Goal: Navigation & Orientation: Find specific page/section

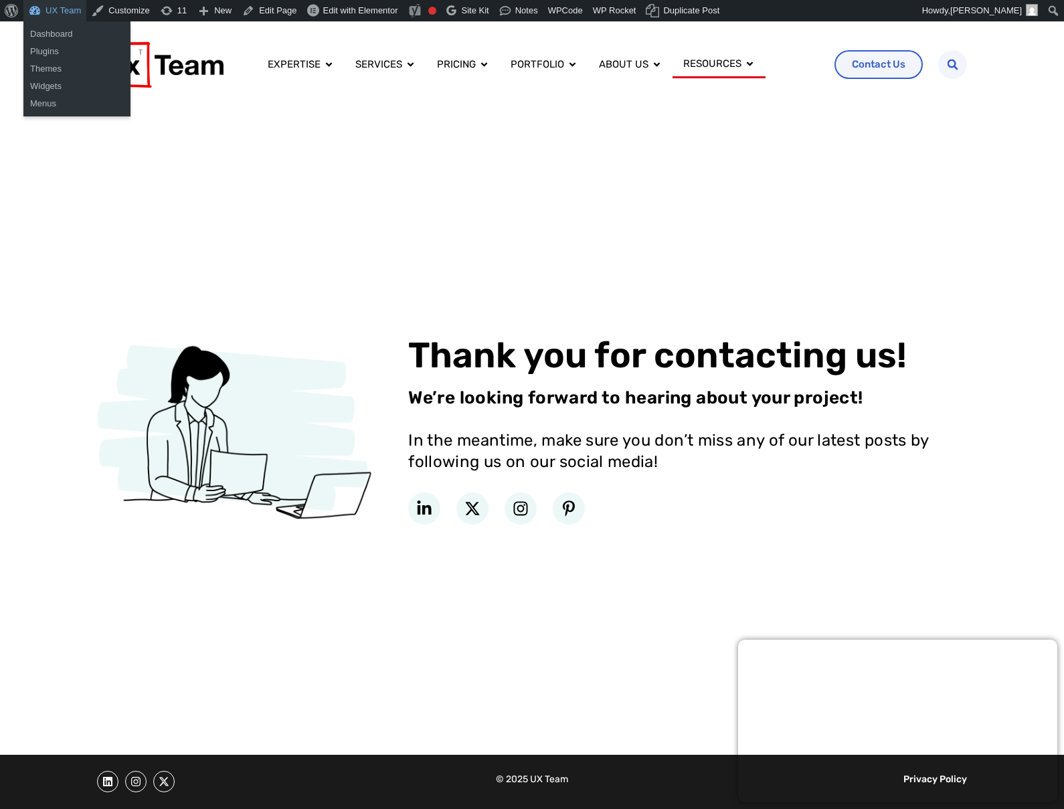
click at [60, 15] on link "UX Team" at bounding box center [54, 10] width 63 height 21
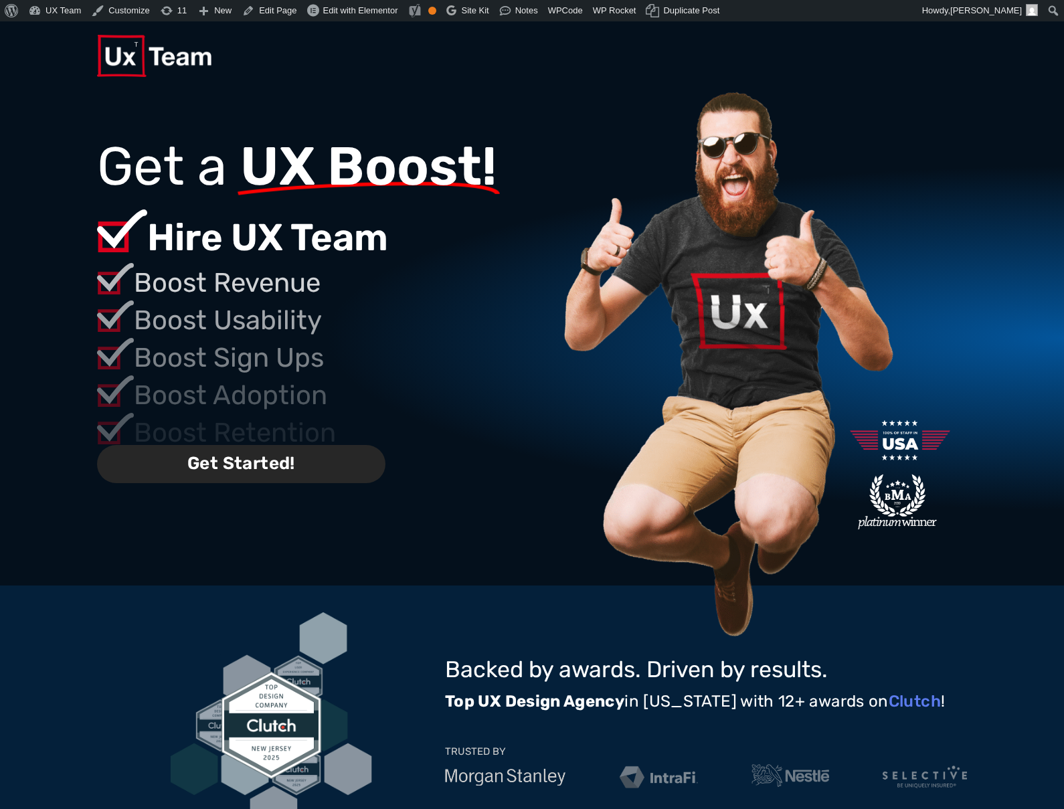
click at [256, 470] on span "Get Started!" at bounding box center [241, 464] width 288 height 38
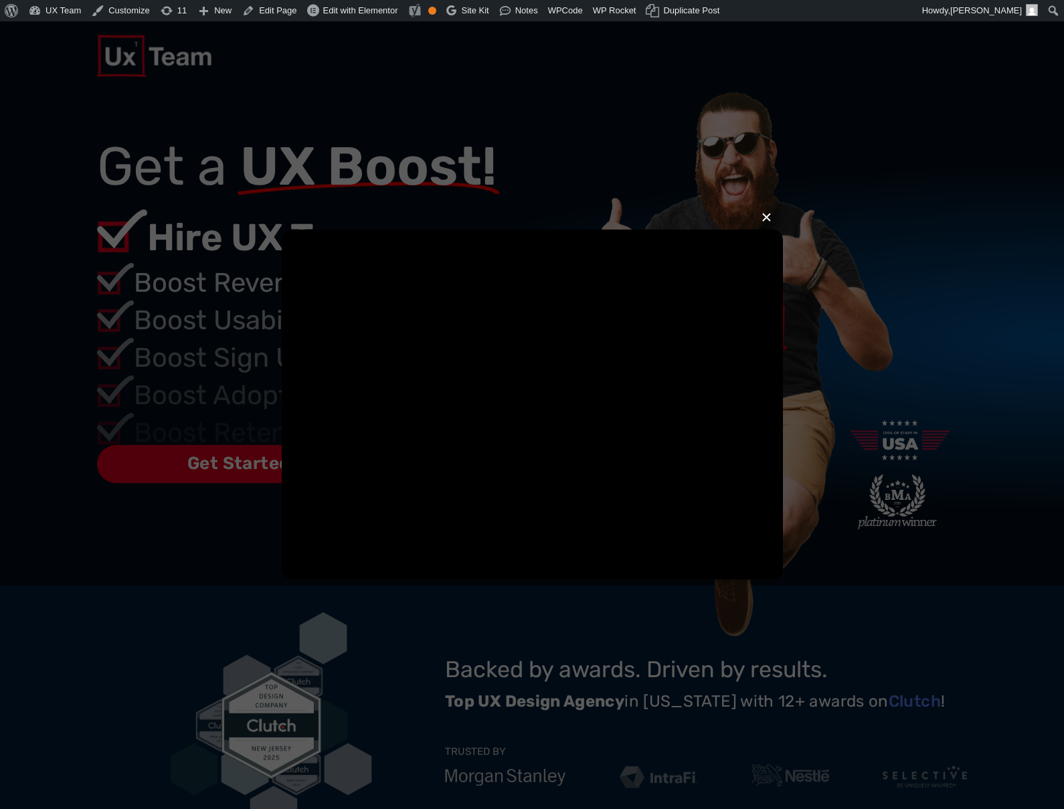
click at [769, 219] on button "×" at bounding box center [766, 217] width 11 height 29
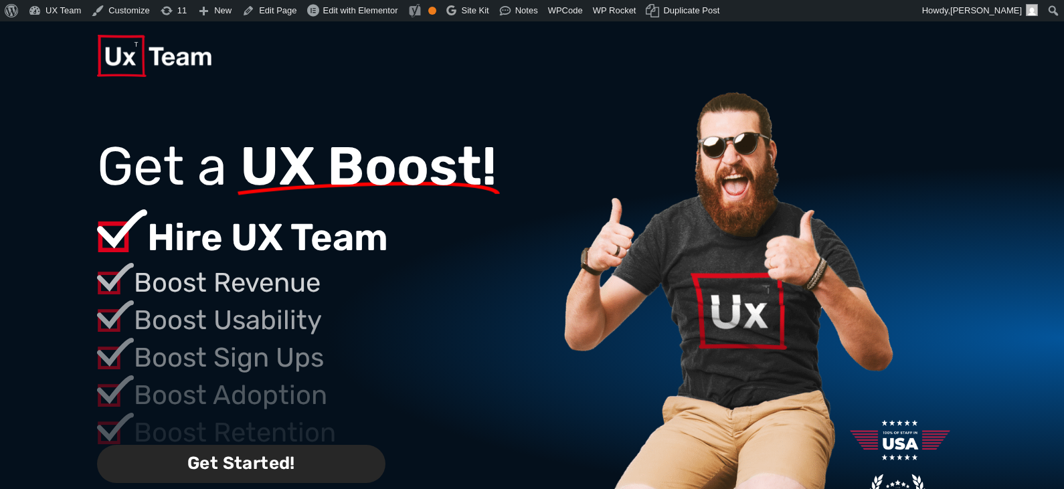
click at [267, 474] on span "Get Started!" at bounding box center [241, 464] width 288 height 38
